Goal: Task Accomplishment & Management: Manage account settings

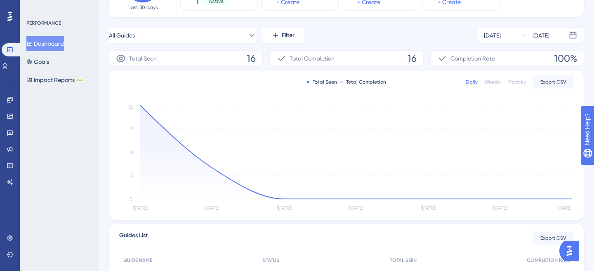
scroll to position [107, 0]
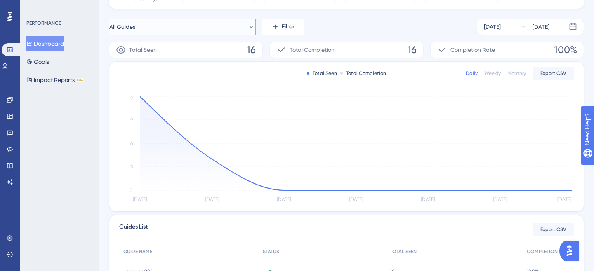
click at [248, 27] on icon at bounding box center [251, 27] width 8 height 8
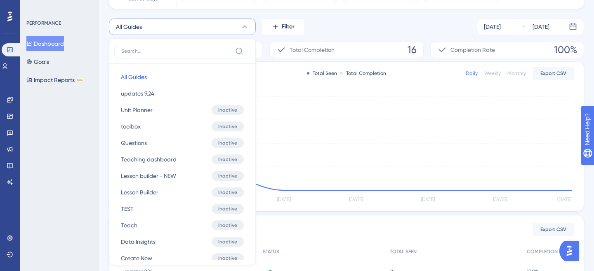
scroll to position [121, 0]
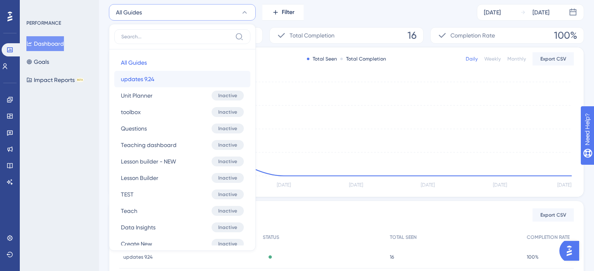
click at [163, 83] on button "updates 9.24 updates 9.24" at bounding box center [182, 79] width 136 height 17
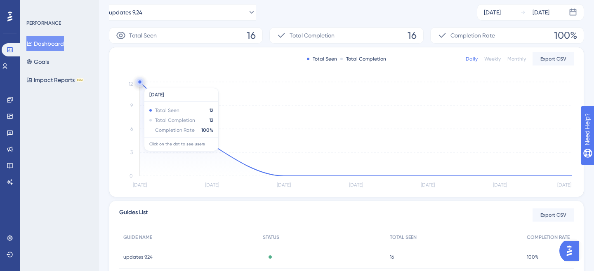
click at [141, 84] on circle at bounding box center [140, 82] width 7 height 7
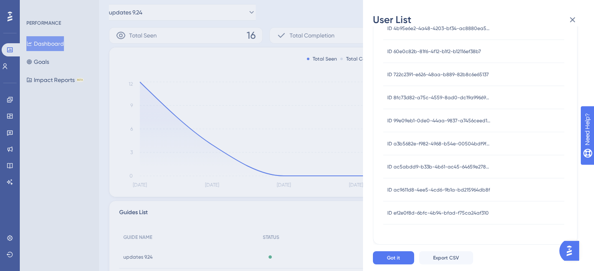
scroll to position [0, 0]
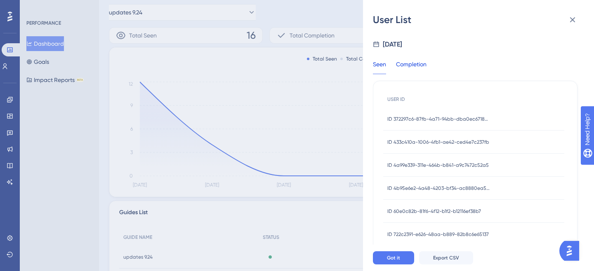
click at [424, 68] on div "Completion" at bounding box center [411, 66] width 31 height 15
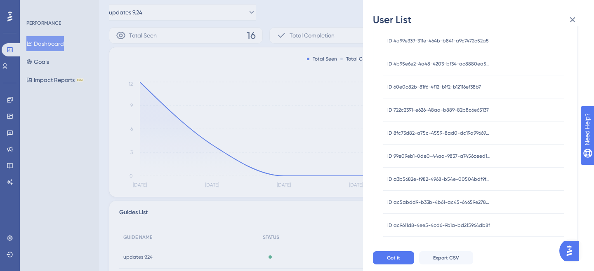
scroll to position [160, 0]
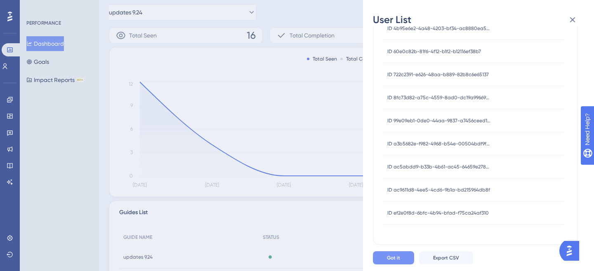
click at [393, 258] on span "Got it" at bounding box center [393, 258] width 13 height 7
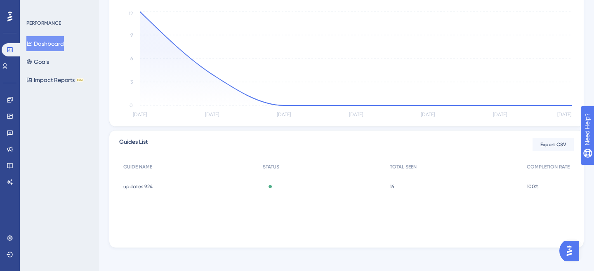
scroll to position [195, 0]
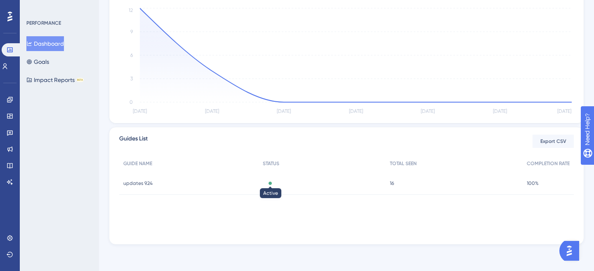
click at [270, 184] on div at bounding box center [270, 183] width 3 height 3
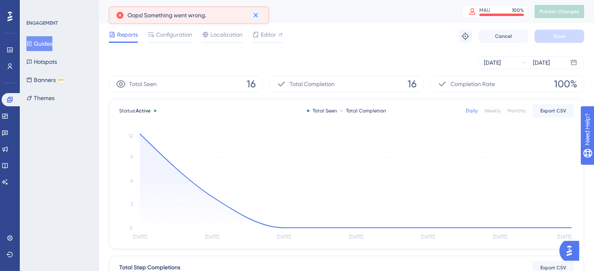
click at [254, 17] on icon at bounding box center [255, 15] width 5 height 5
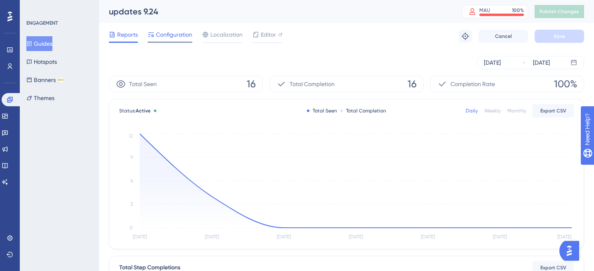
click at [169, 32] on span "Configuration" at bounding box center [174, 35] width 36 height 10
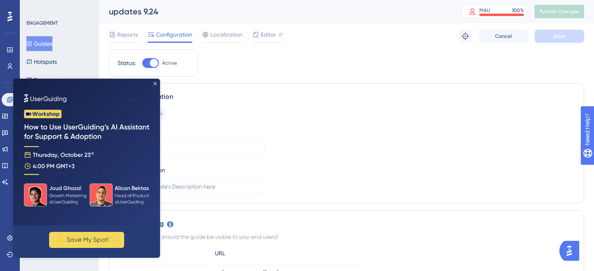
click at [156, 83] on icon "Close Preview" at bounding box center [154, 83] width 3 height 3
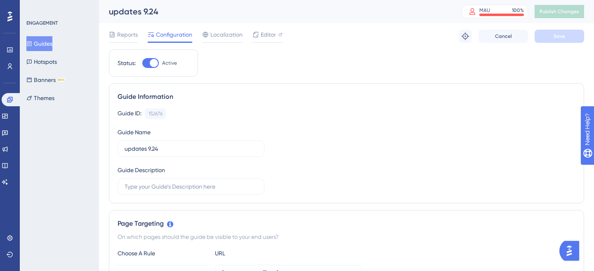
click at [150, 64] on div at bounding box center [154, 63] width 8 height 8
click at [142, 64] on input "Active" at bounding box center [142, 63] width 0 height 0
checkbox input "false"
click at [567, 35] on button "Save" at bounding box center [560, 36] width 50 height 13
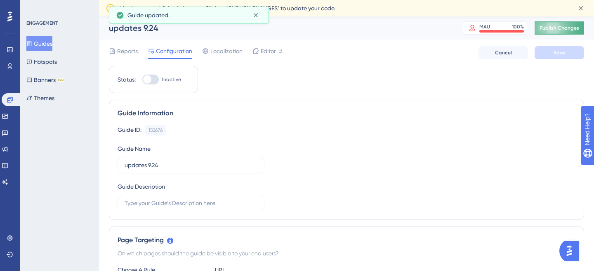
click at [561, 30] on span "Publish Changes" at bounding box center [560, 28] width 40 height 7
